Goal: Check status

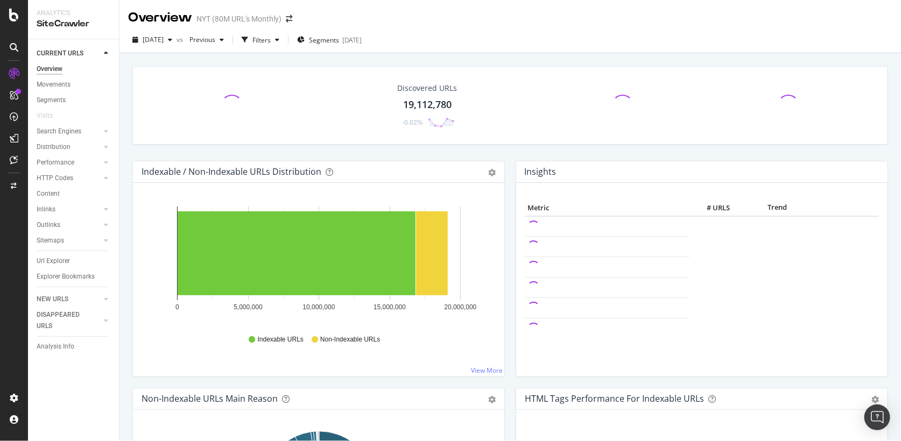
click at [177, 38] on div "button" at bounding box center [170, 40] width 13 height 6
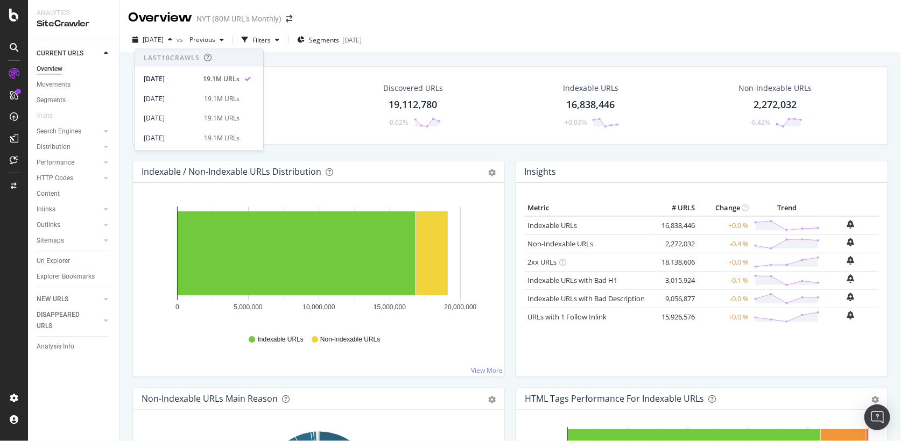
click at [177, 38] on div "button" at bounding box center [170, 40] width 13 height 6
